Goal: Obtain resource: Obtain resource

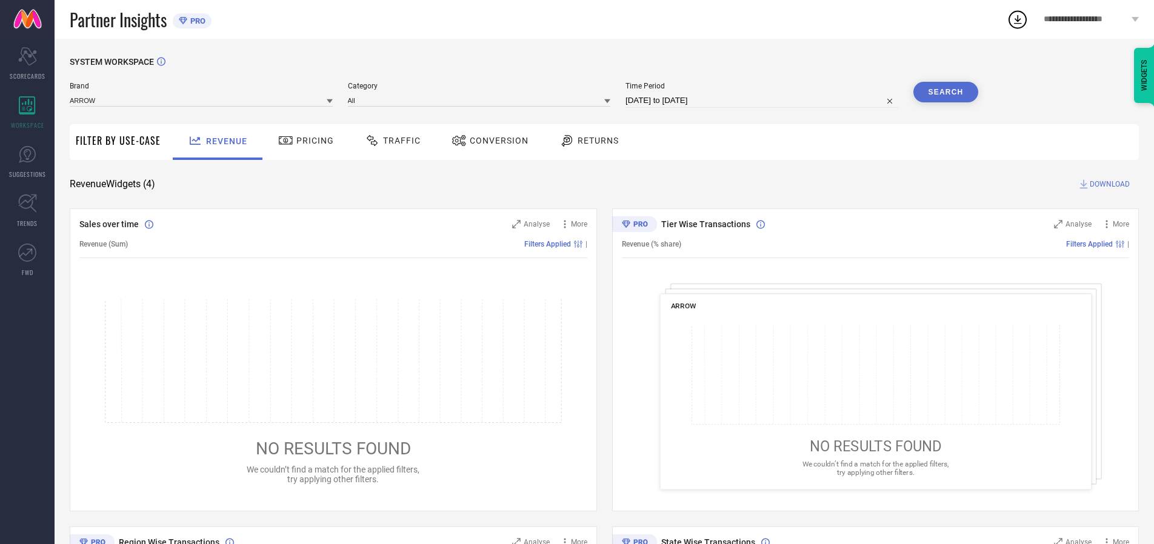
click at [390, 141] on span "Traffic" at bounding box center [402, 141] width 38 height 10
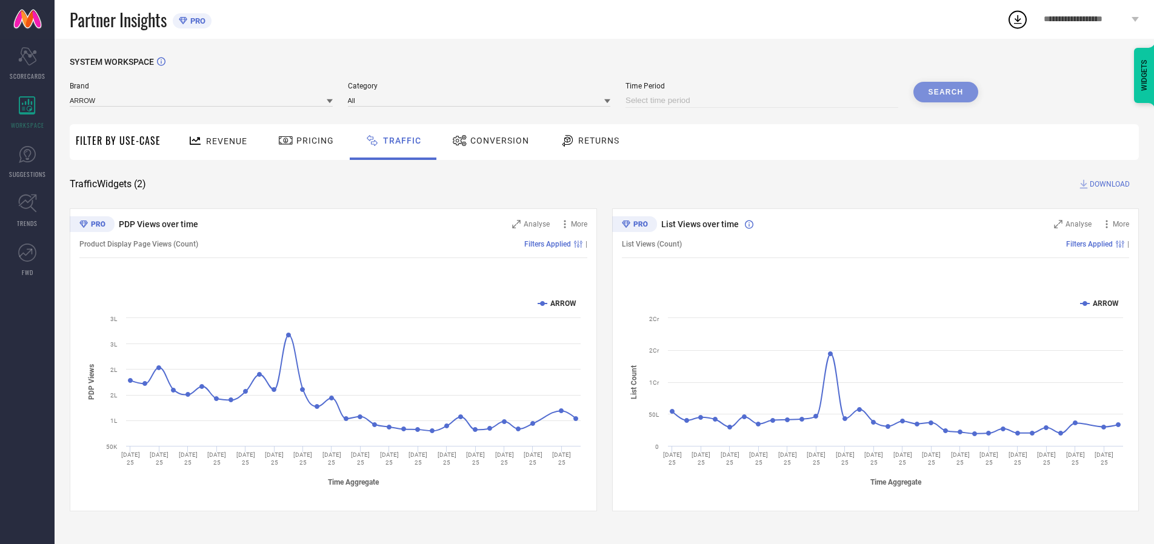
click at [763, 101] on input at bounding box center [761, 100] width 273 height 15
select select "8"
select select "2025"
select select "9"
select select "2025"
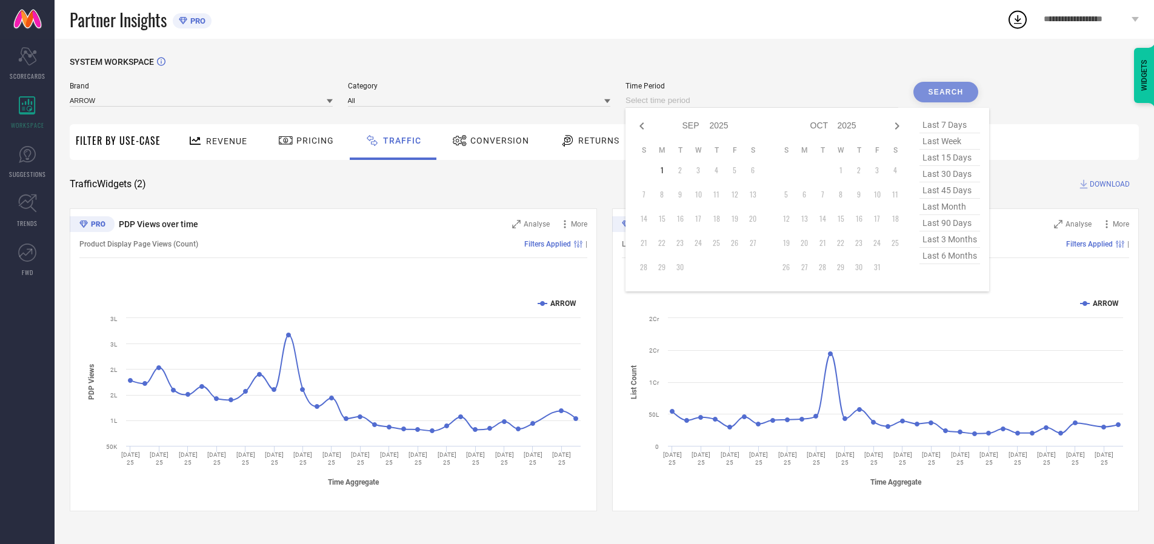
click at [665, 170] on td "1" at bounding box center [662, 170] width 18 height 18
type input "[DATE] to [DATE]"
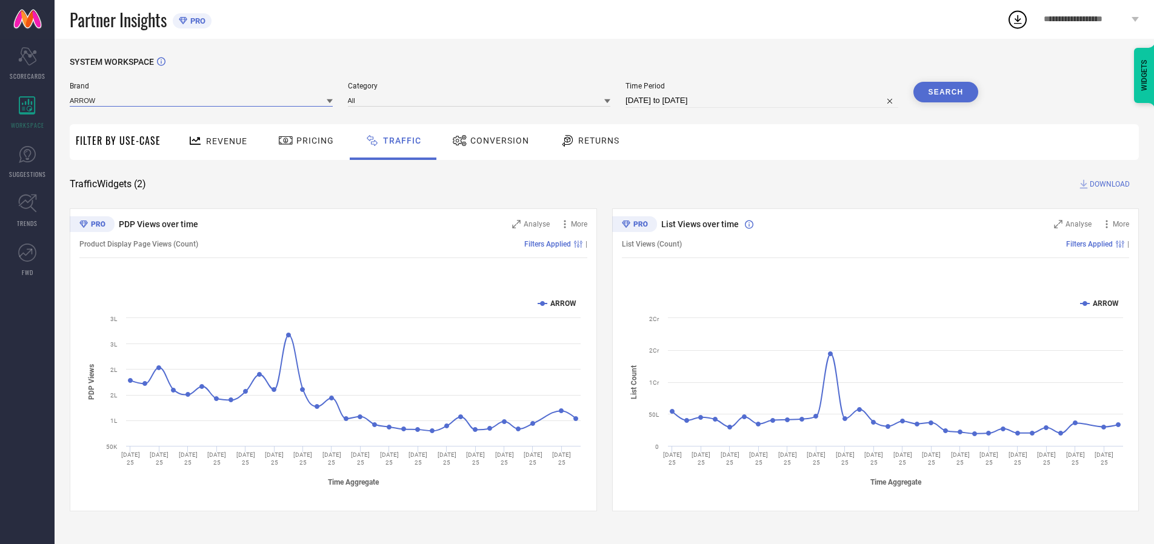
click at [202, 100] on input at bounding box center [201, 100] width 263 height 13
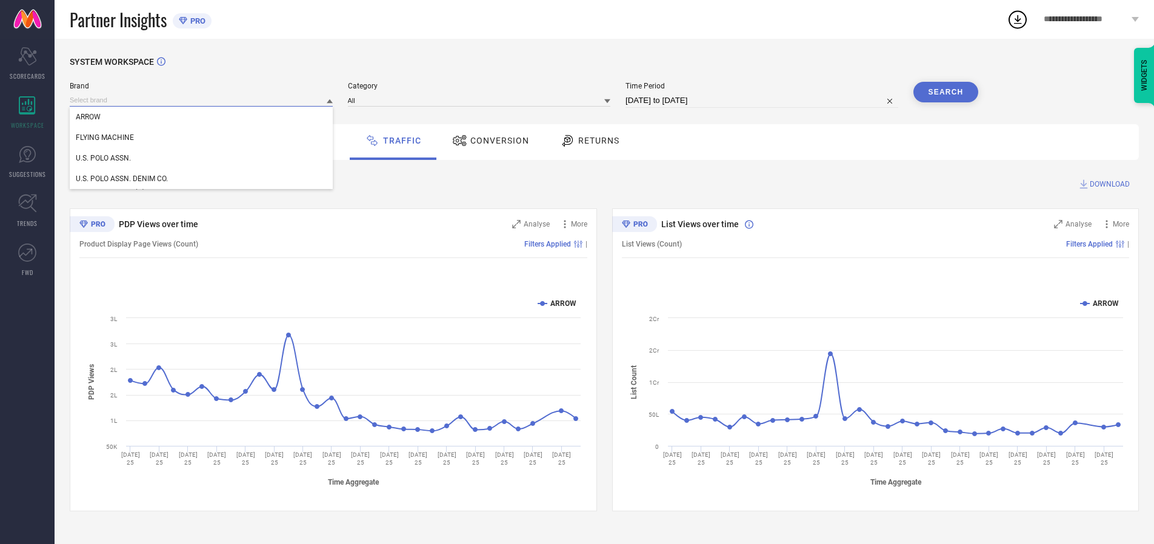
click at [202, 100] on input at bounding box center [201, 100] width 263 height 13
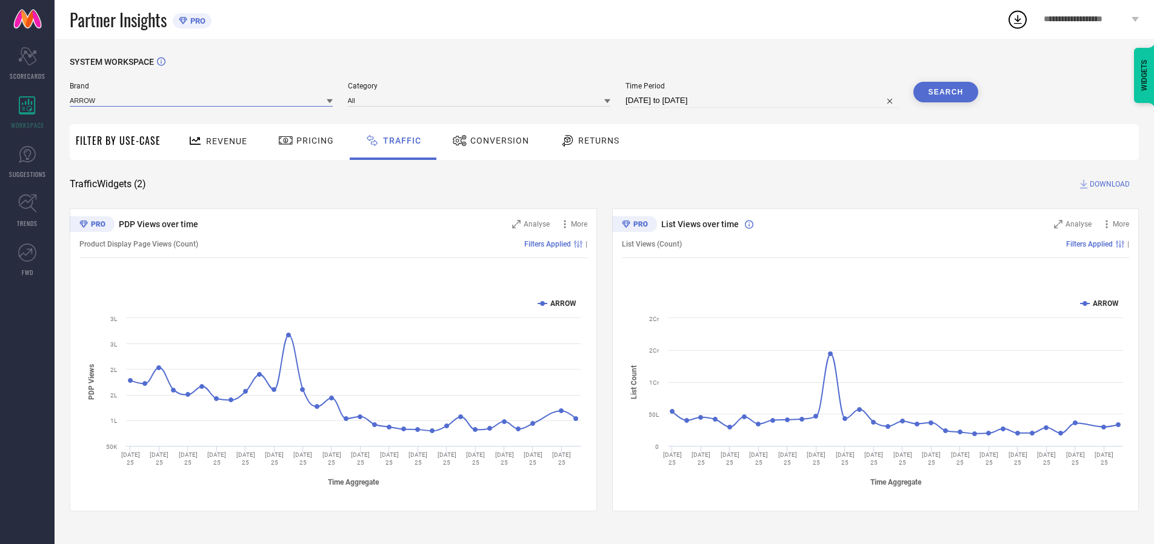
click at [202, 100] on input at bounding box center [201, 100] width 263 height 13
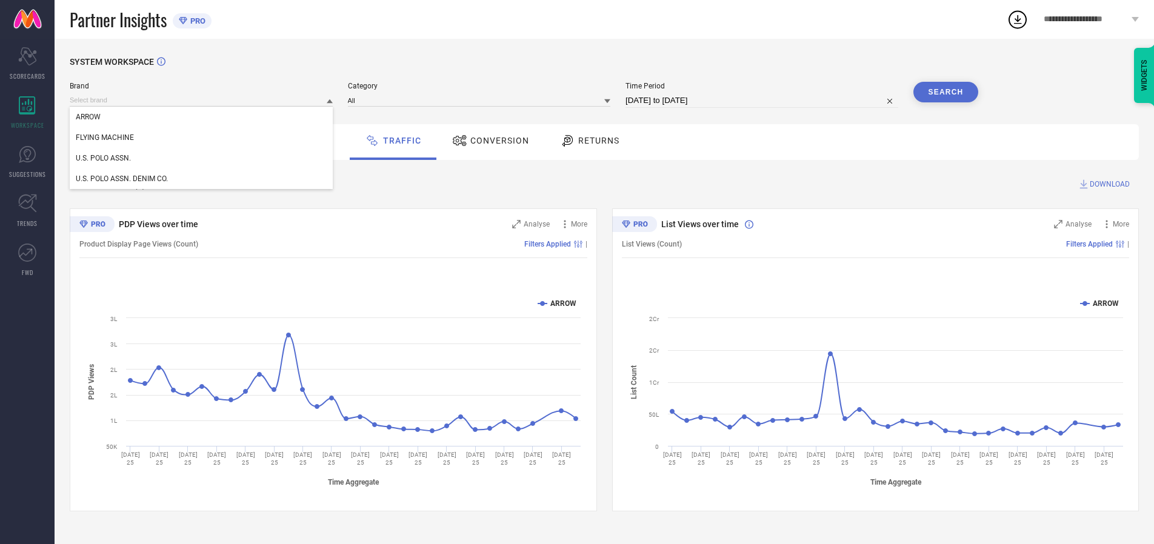
click at [202, 158] on div "U.S. POLO ASSN." at bounding box center [201, 158] width 263 height 21
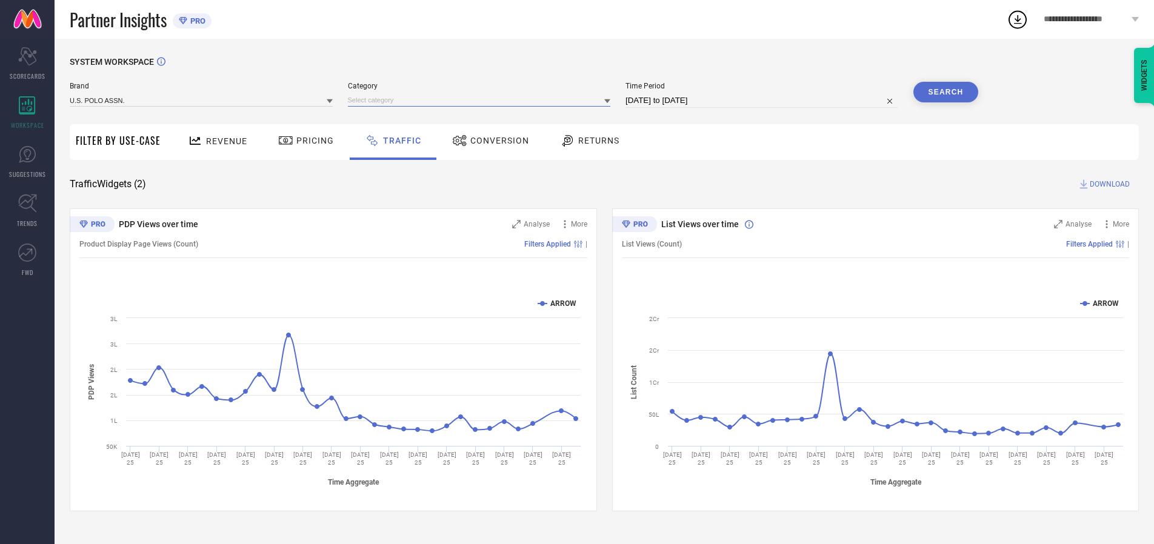
click at [482, 100] on input at bounding box center [479, 100] width 263 height 13
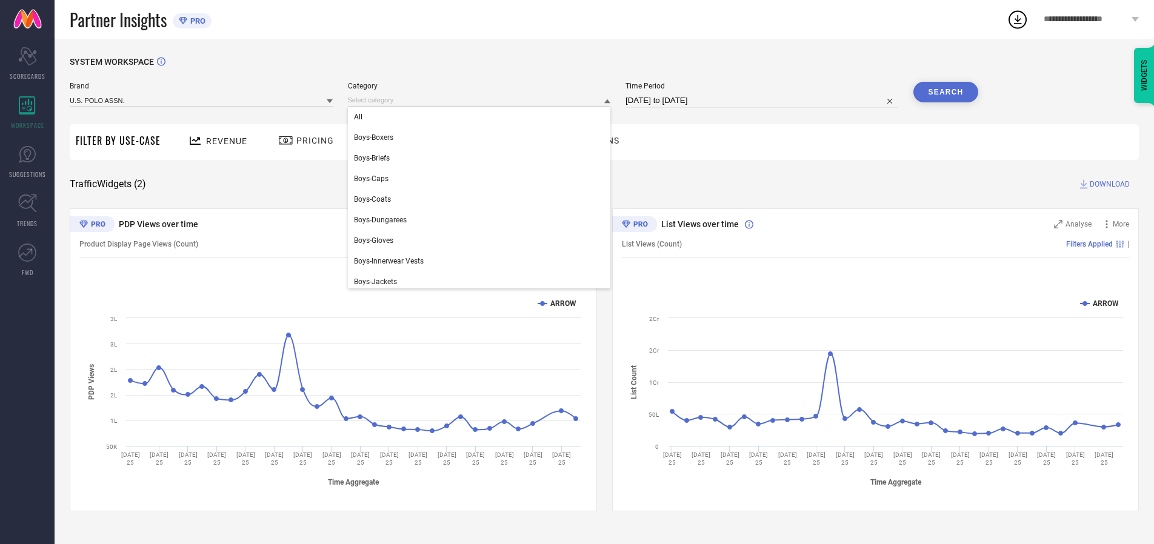
click at [482, 117] on div "All" at bounding box center [479, 117] width 263 height 21
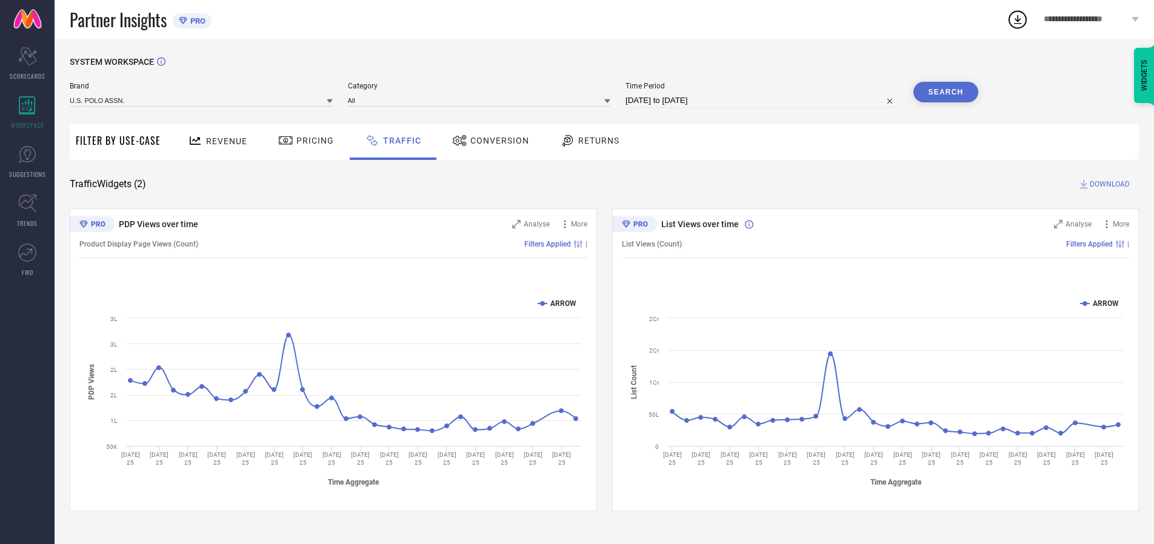
click at [945, 92] on button "Search" at bounding box center [945, 92] width 65 height 21
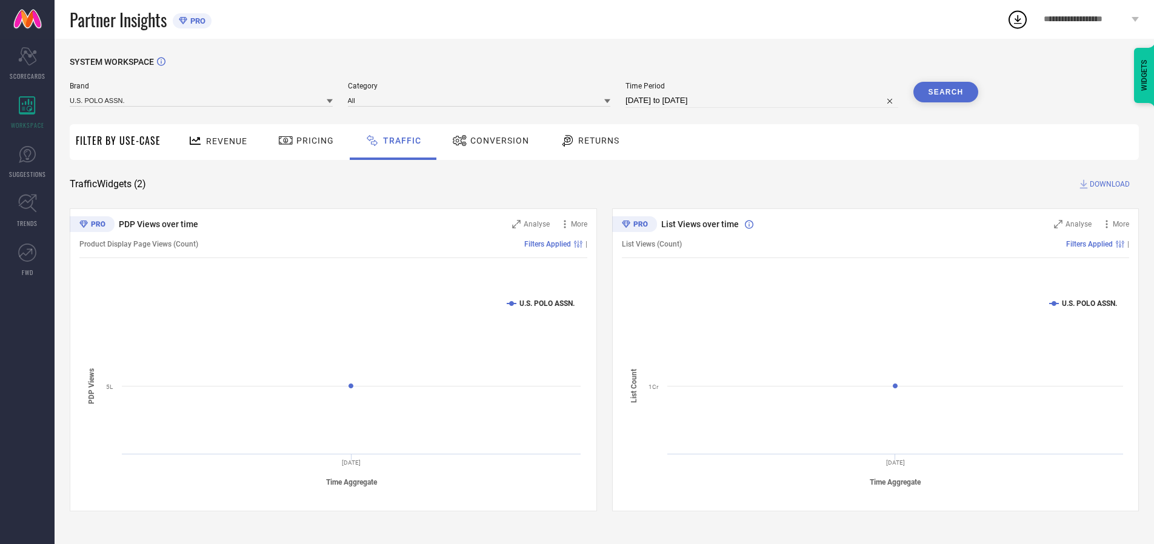
click at [1108, 184] on span "DOWNLOAD" at bounding box center [1109, 184] width 40 height 12
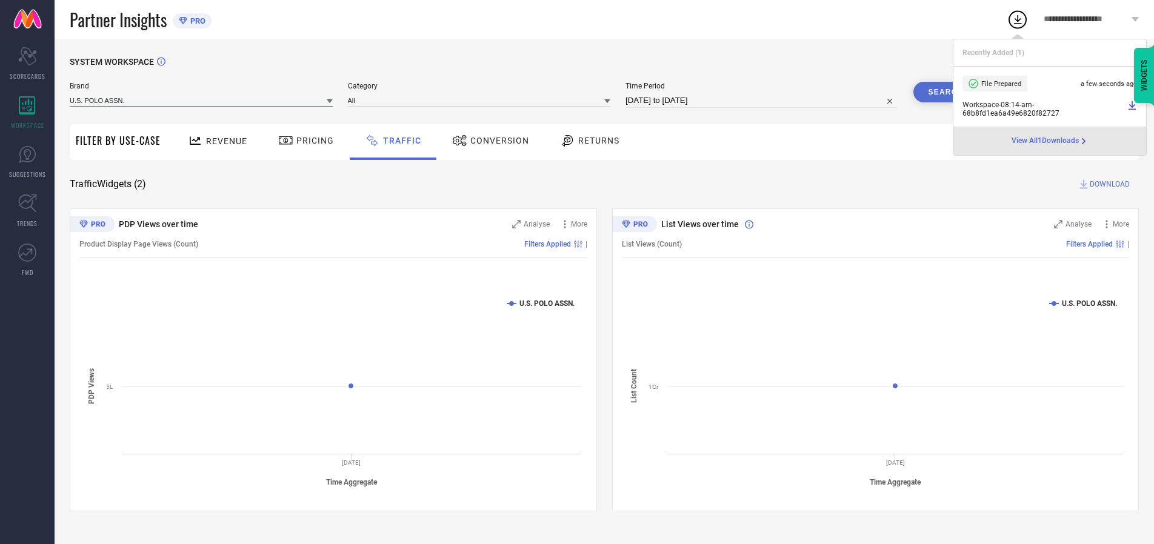
click at [202, 100] on input at bounding box center [201, 100] width 263 height 13
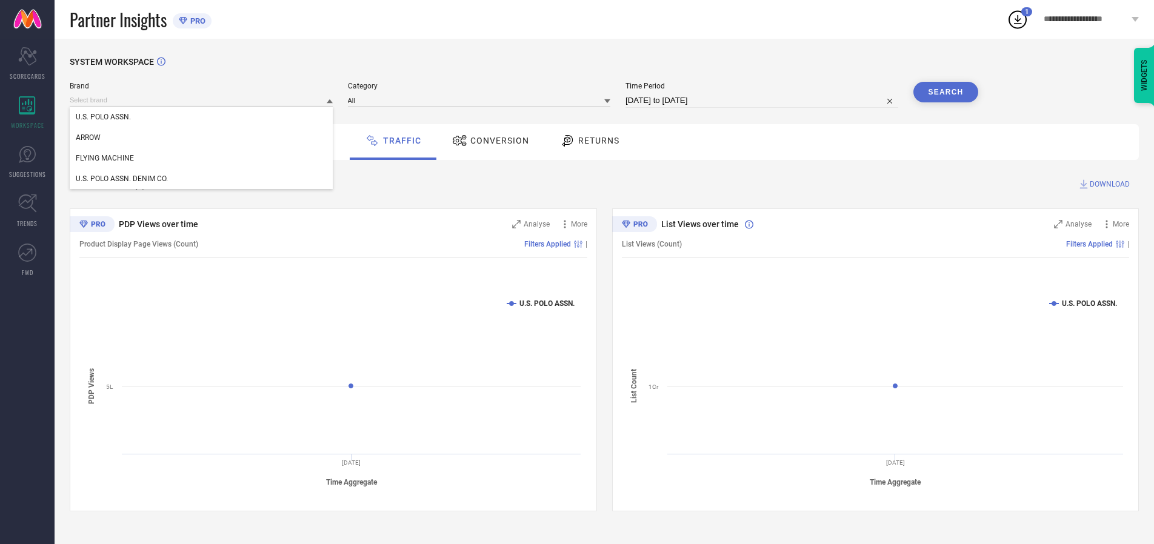
click at [202, 179] on div "U.S. POLO ASSN. DENIM CO." at bounding box center [201, 178] width 263 height 21
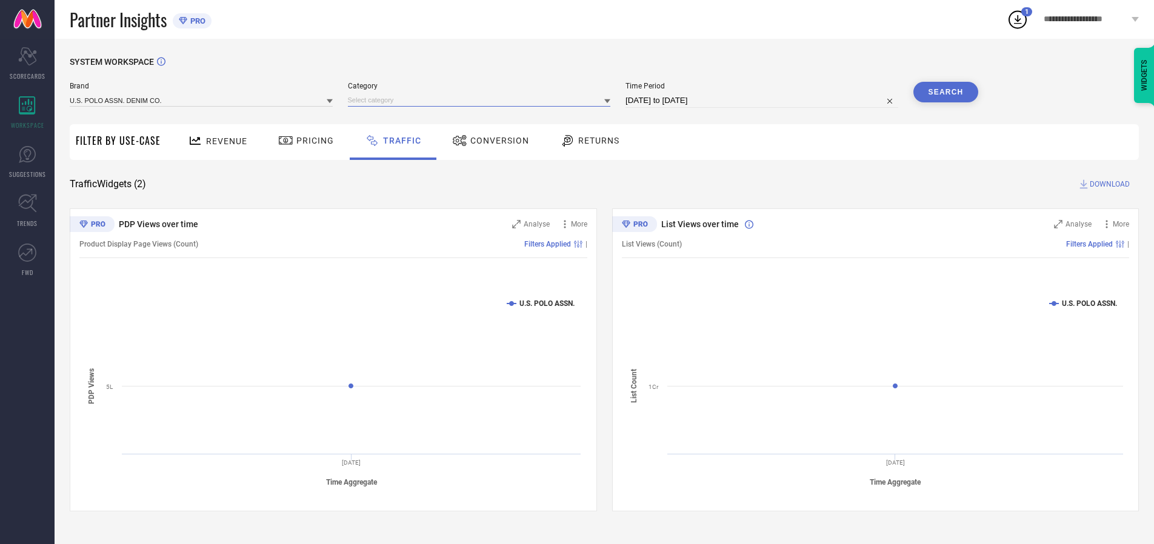
click at [482, 100] on input at bounding box center [479, 100] width 263 height 13
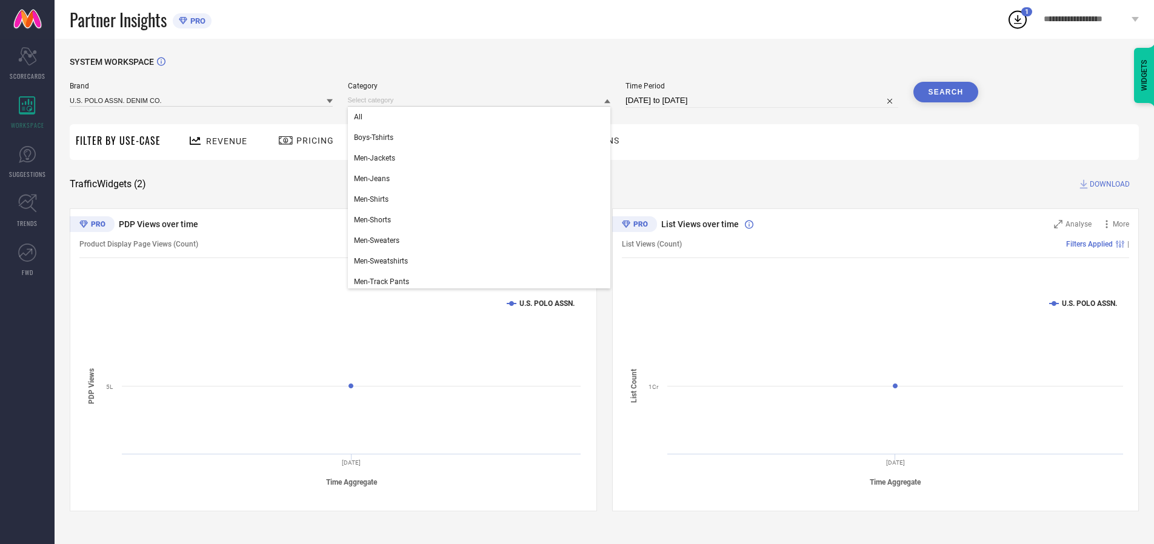
click at [482, 117] on div "All" at bounding box center [479, 117] width 263 height 21
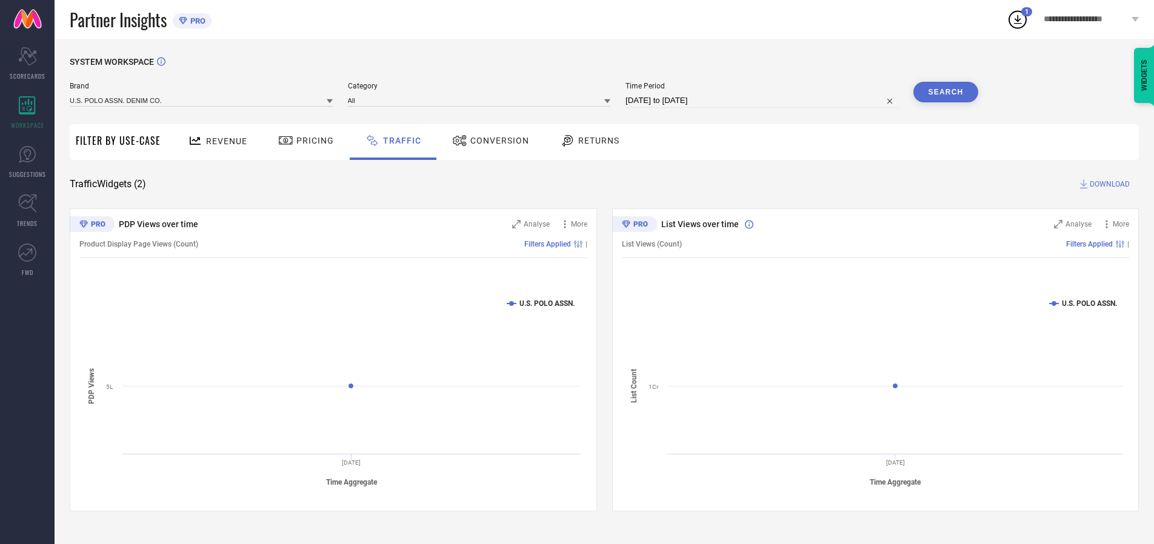
click at [945, 92] on button "Search" at bounding box center [945, 92] width 65 height 21
click at [1108, 184] on span "DOWNLOAD" at bounding box center [1109, 184] width 40 height 12
